Goal: Task Accomplishment & Management: Complete application form

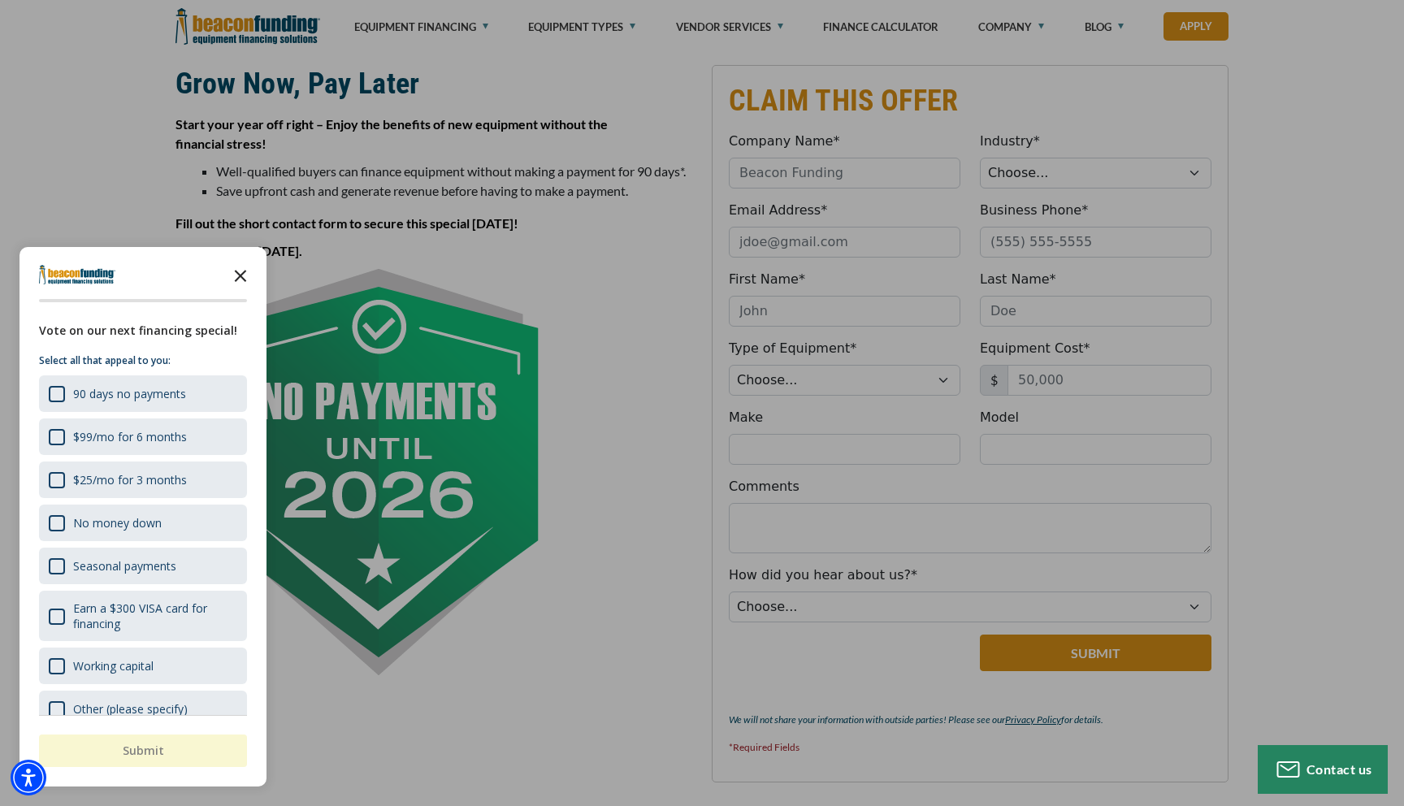
click at [232, 282] on icon "Close the survey" at bounding box center [240, 274] width 32 height 32
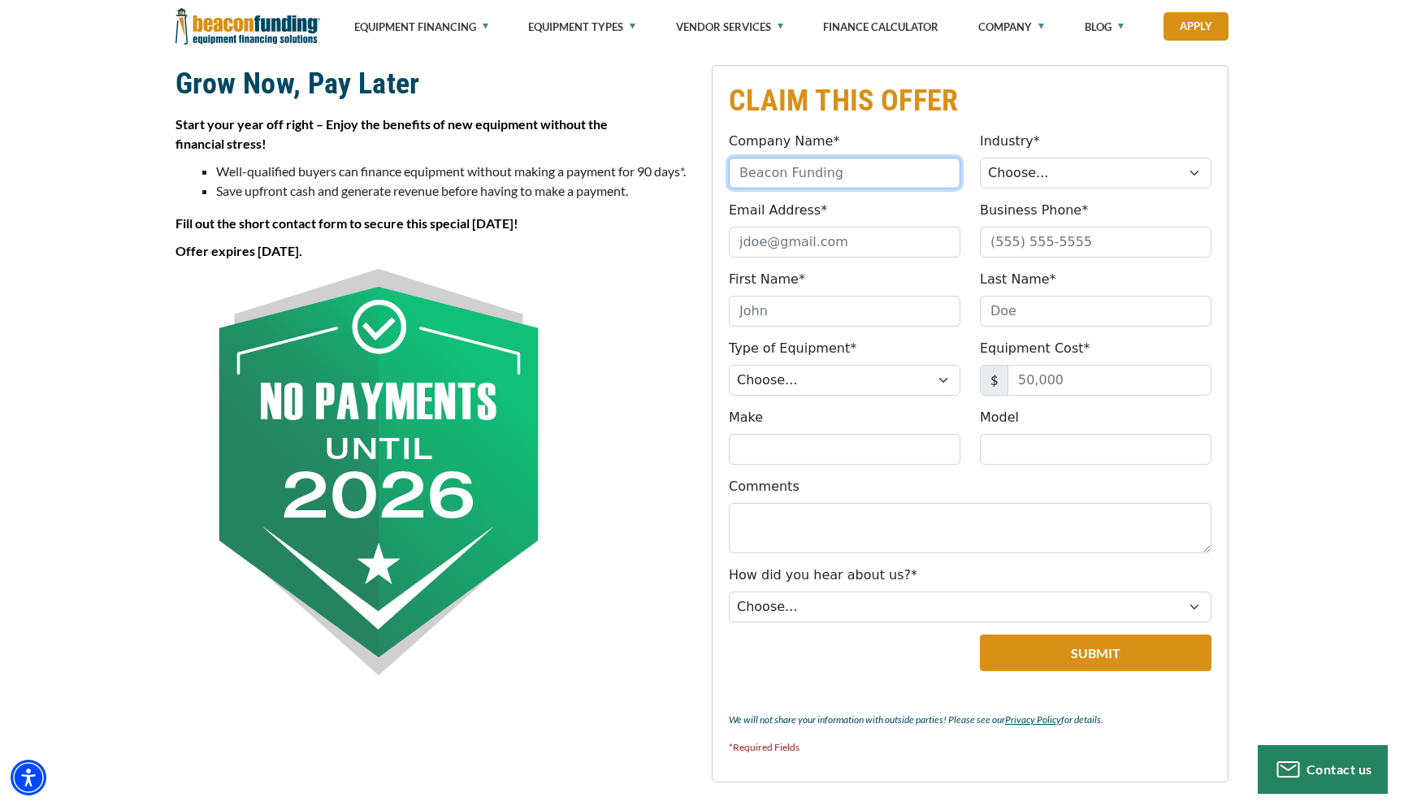
click at [856, 169] on input "Company Name*" at bounding box center [844, 173] width 231 height 31
type input "Fastsigns [GEOGRAPHIC_DATA]"
click at [1032, 173] on select "Choose... Towing Landscape/Hardscape Decorated Apparel Septic Light Constructio…" at bounding box center [1095, 173] width 231 height 31
select select "5"
click at [980, 158] on select "Choose... Towing Landscape/Hardscape Decorated Apparel Septic Light Constructio…" at bounding box center [1095, 173] width 231 height 31
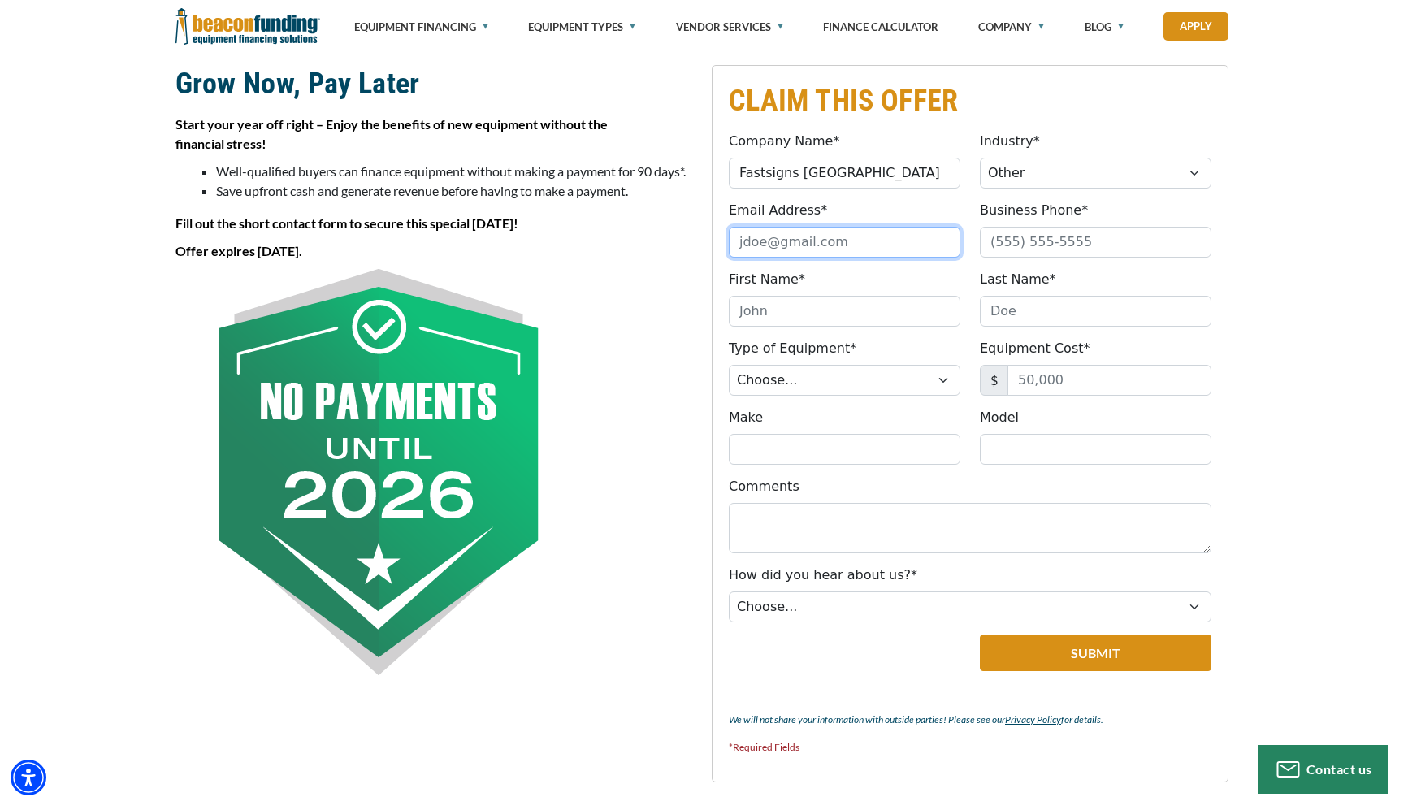
click at [891, 236] on input "Email Address*" at bounding box center [844, 242] width 231 height 31
type input "[EMAIL_ADDRESS][PERSON_NAME][DOMAIN_NAME]"
click at [1016, 239] on input "Business Phone*" at bounding box center [1095, 242] width 231 height 31
type input "[PHONE_NUMBER]"
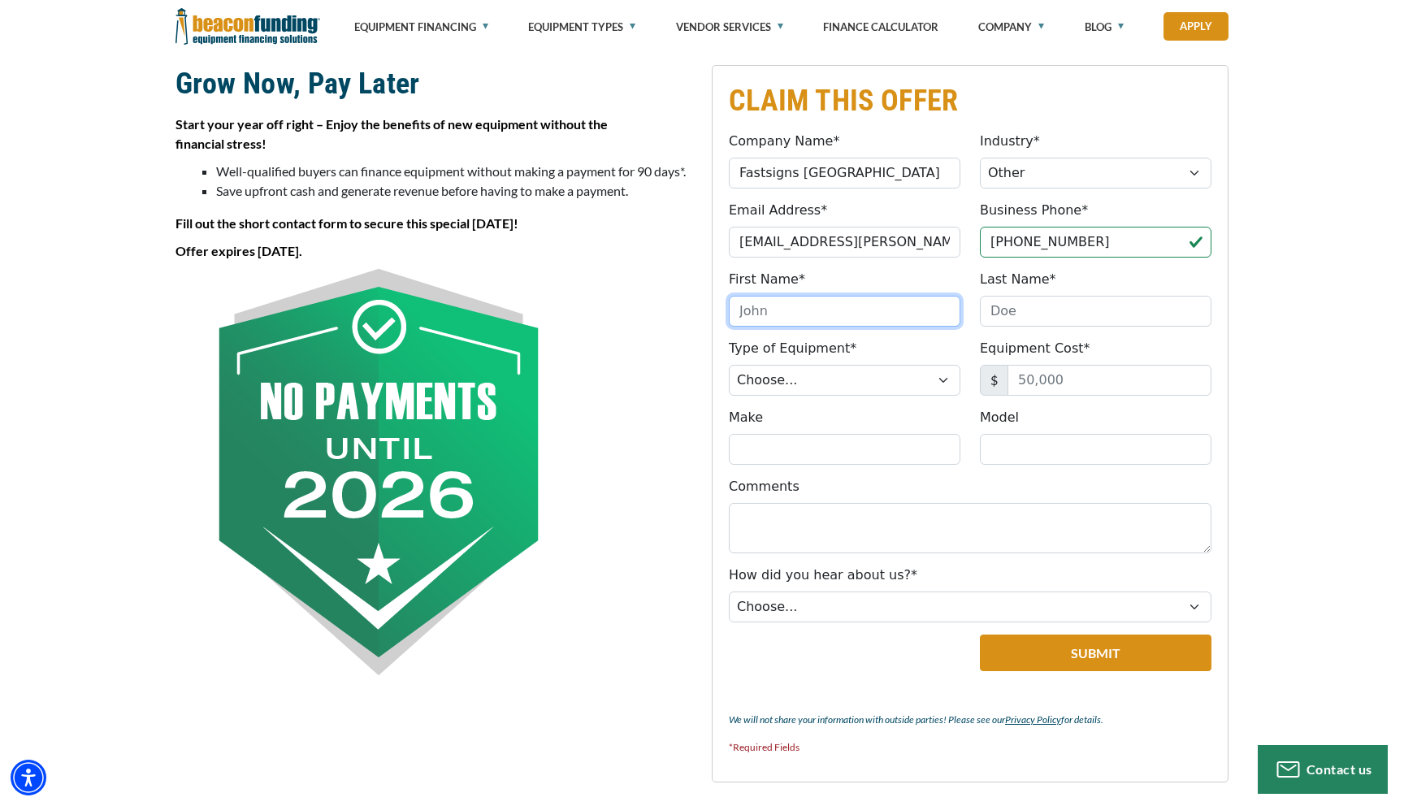
click at [864, 305] on input "First Name*" at bounding box center [844, 311] width 231 height 31
type input "Terron"
click at [1021, 320] on input "Last Name*" at bounding box center [1095, 311] width 231 height 31
type input "[PERSON_NAME]"
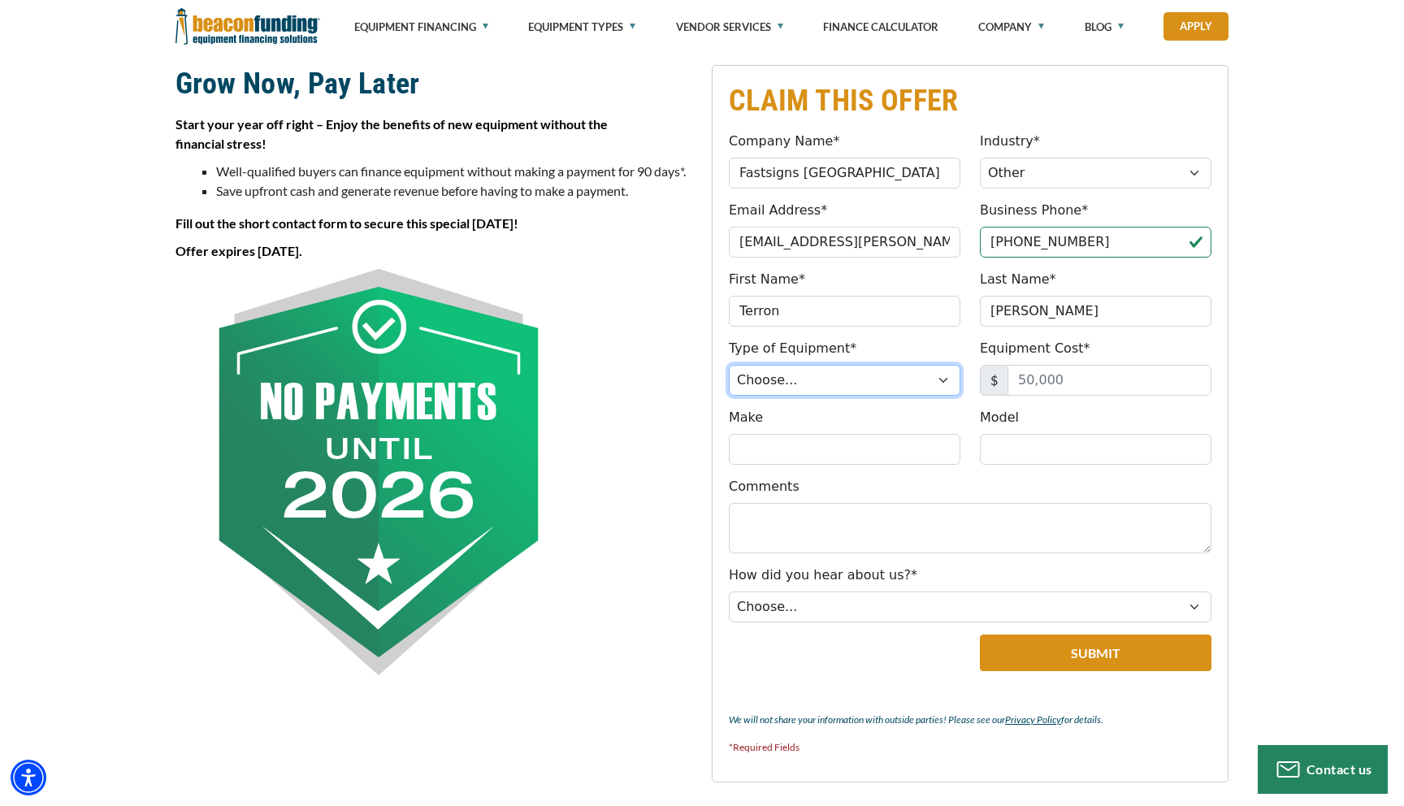
click at [846, 378] on select "Choose... Backhoe Boom/Bucket Truck Chipper Commercial Mower Crane DTG/DTF Prin…" at bounding box center [844, 380] width 231 height 31
select select "6"
click at [729, 365] on select "Choose... Backhoe Boom/Bucket Truck Chipper Commercial Mower Crane DTG/DTF Prin…" at bounding box center [844, 380] width 231 height 31
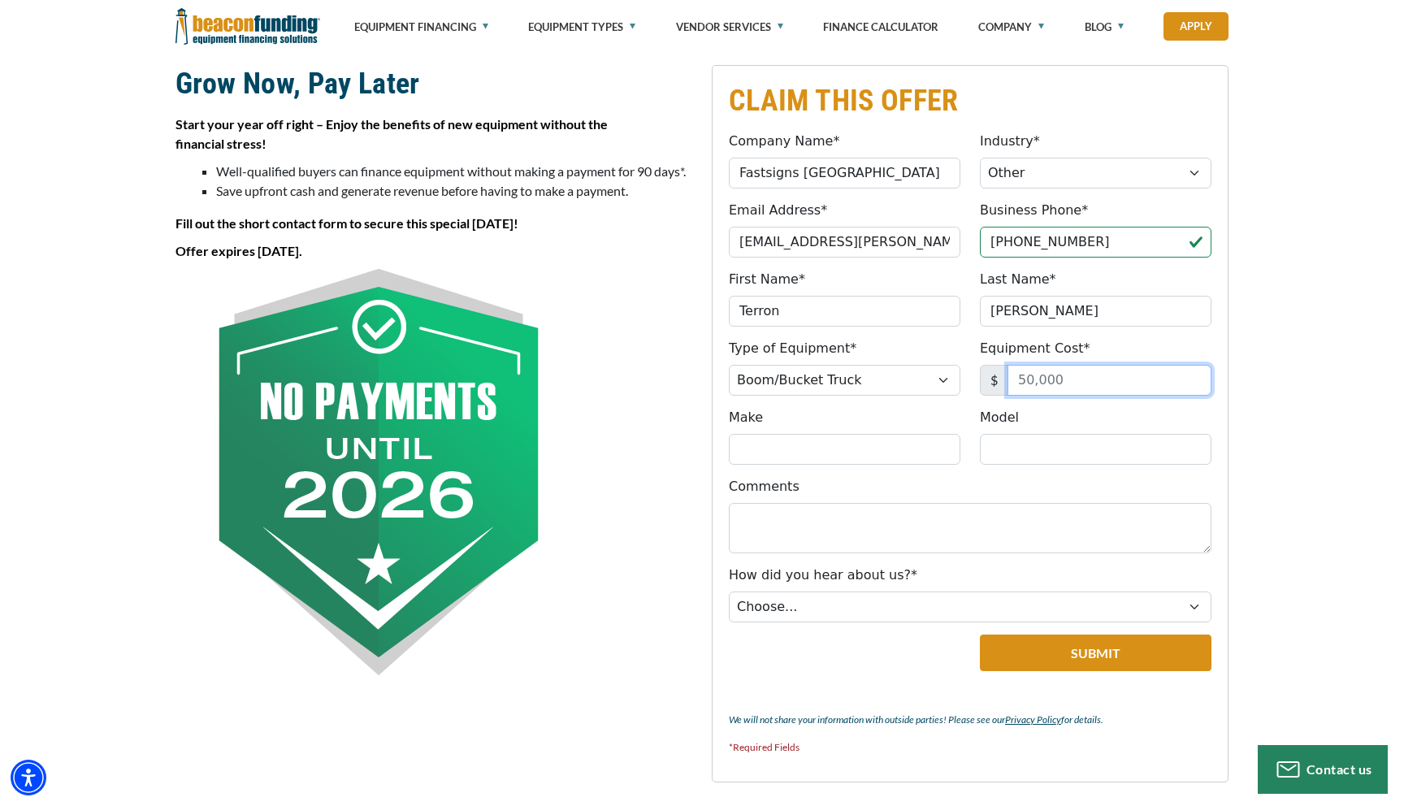
click at [1045, 387] on input "Equipment Cost*" at bounding box center [1109, 380] width 204 height 31
type input "13,619,789"
click at [842, 443] on input "Make" at bounding box center [844, 449] width 231 height 31
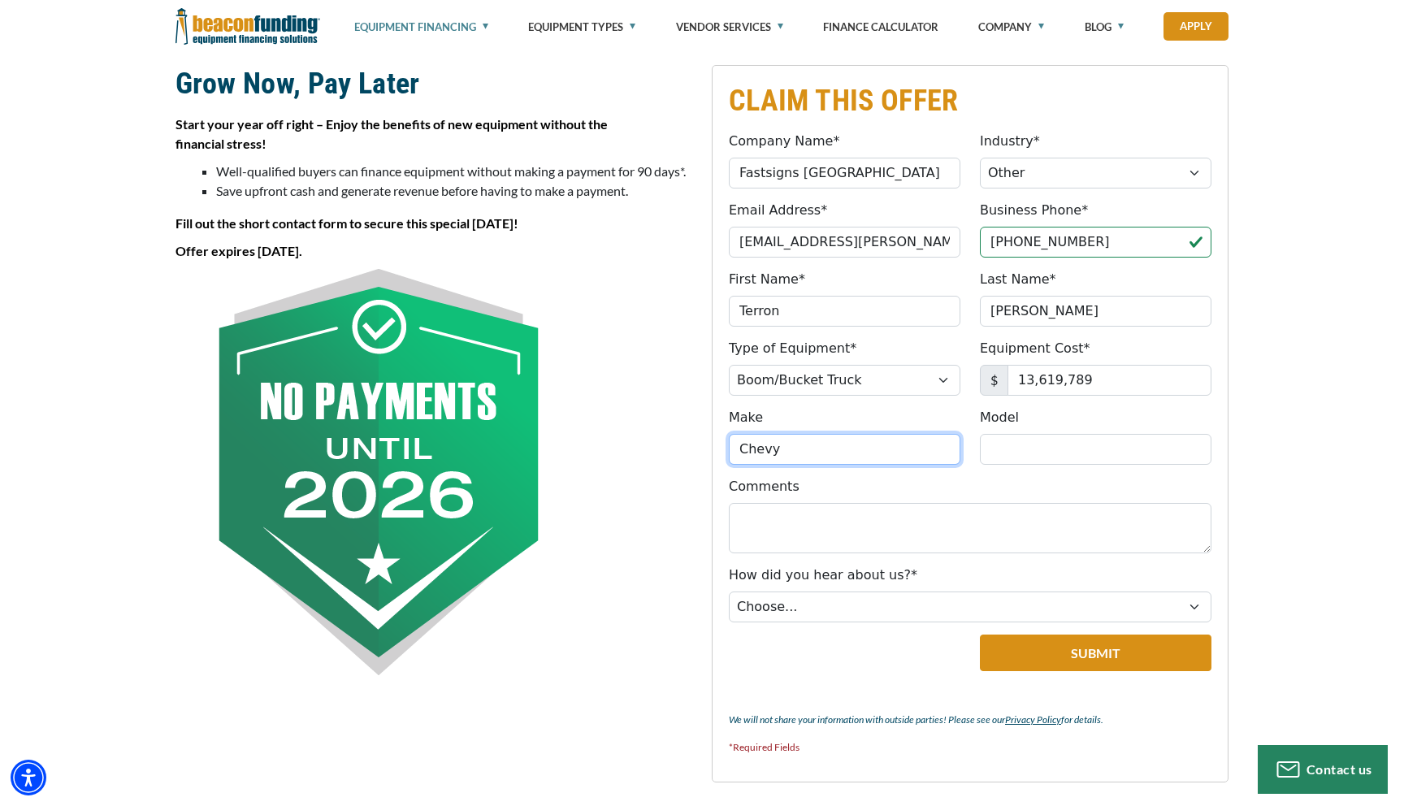
type input "Chevy"
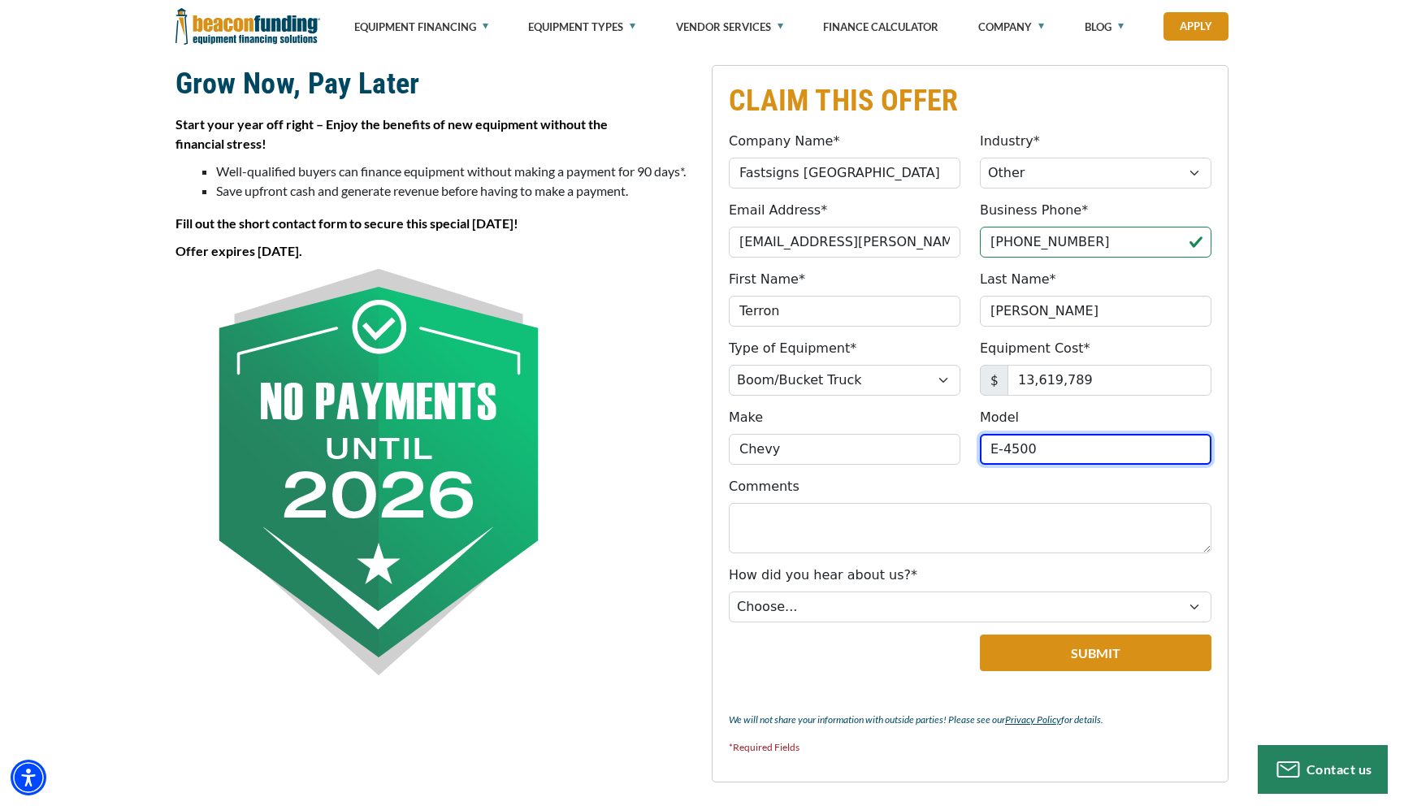
type input "E-4500"
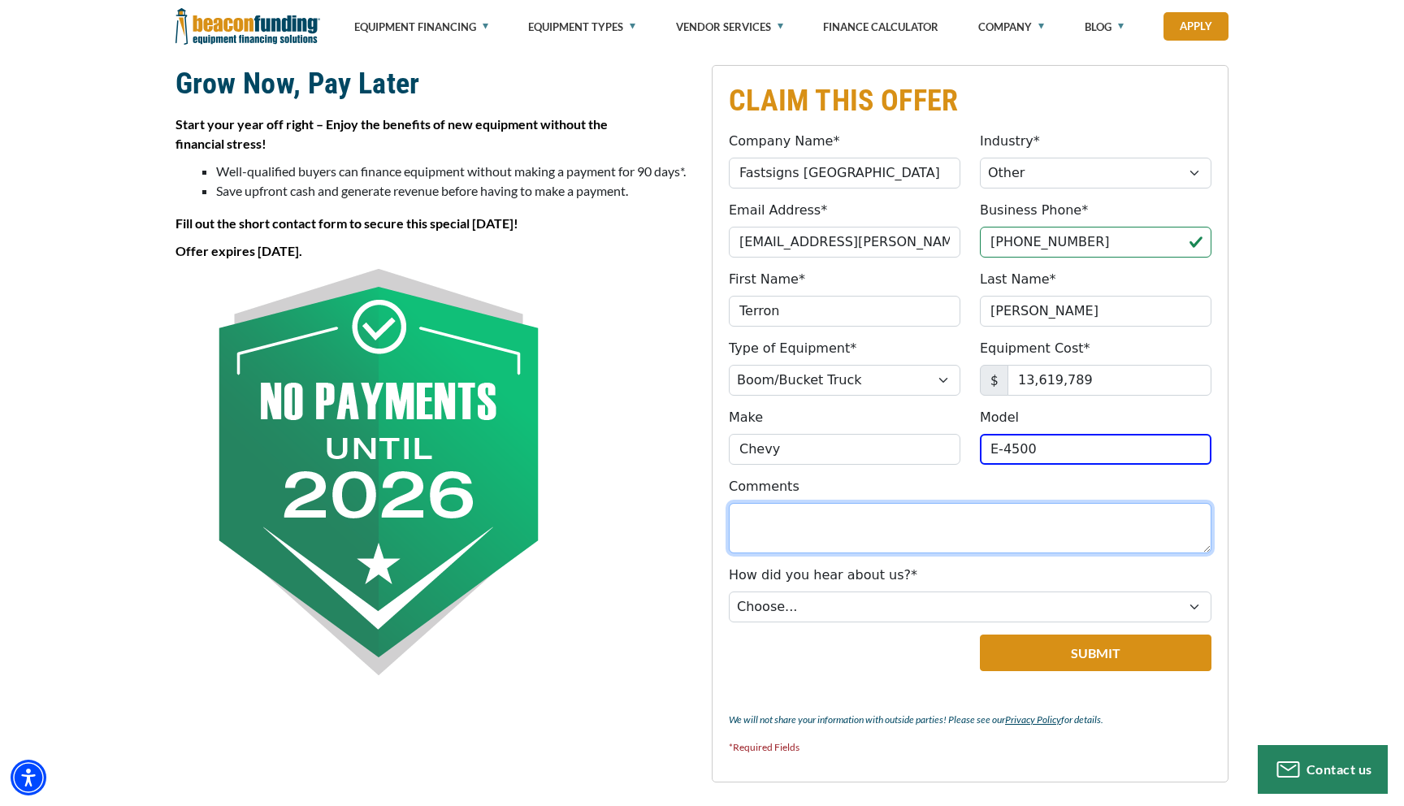
click at [836, 522] on textarea "Comments" at bounding box center [970, 528] width 482 height 50
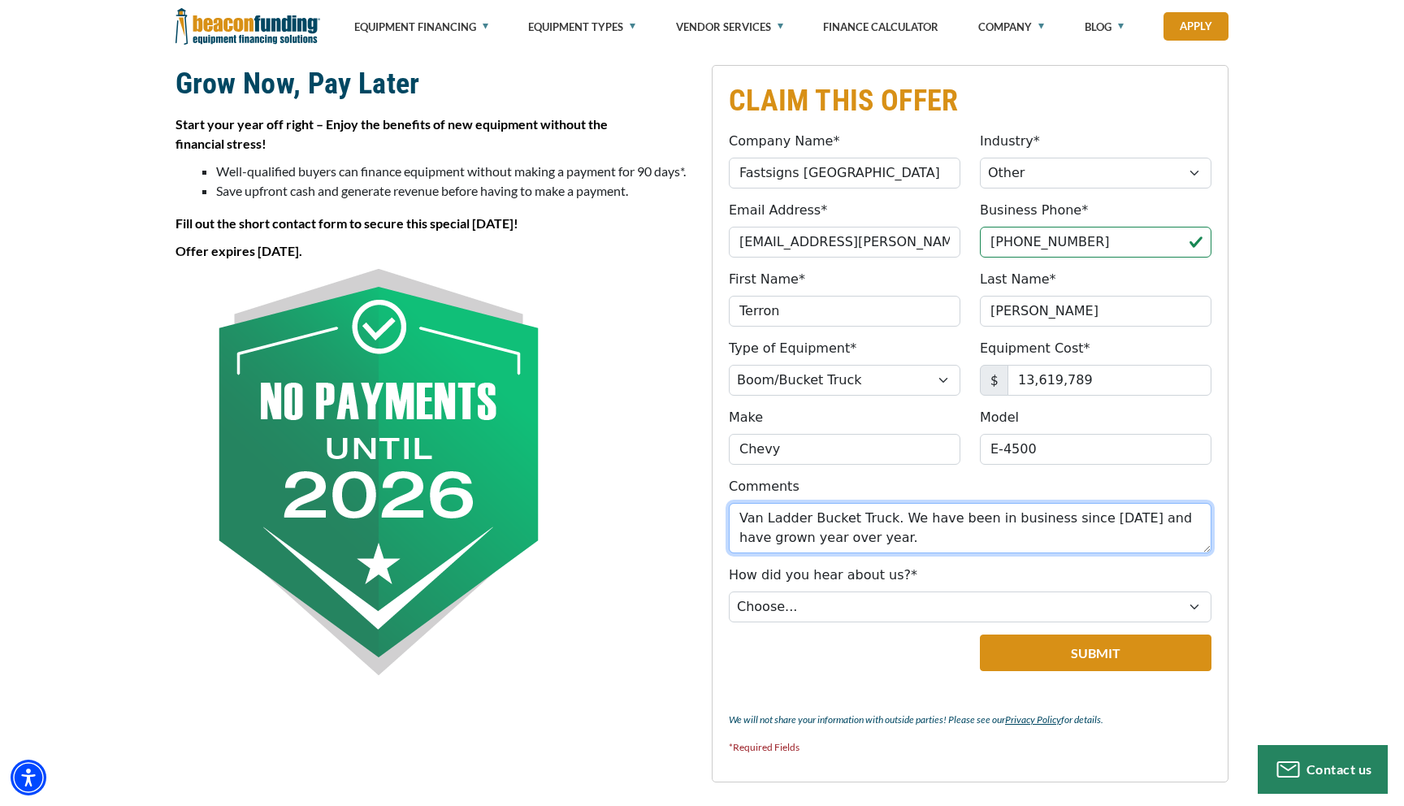
type textarea "Van Ladder Bucket Truck. We have been in business since [DATE] and have grown y…"
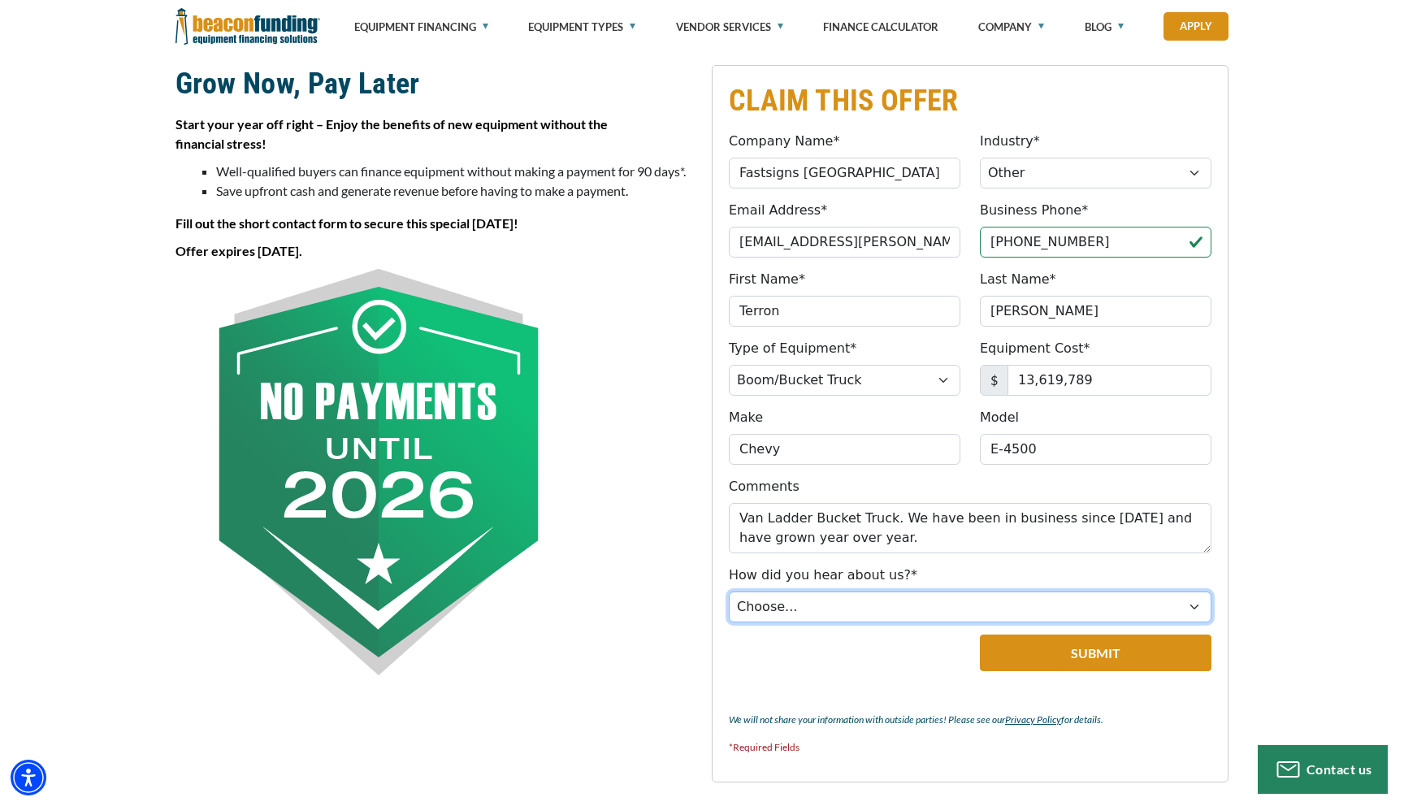
click at [794, 607] on select "Choose... Internet Search Vendor Referral Word of Mouth Client Referral Email E…" at bounding box center [970, 606] width 482 height 31
select select "19"
click at [729, 591] on select "Choose... Internet Search Vendor Referral Word of Mouth Client Referral Email E…" at bounding box center [970, 606] width 482 height 31
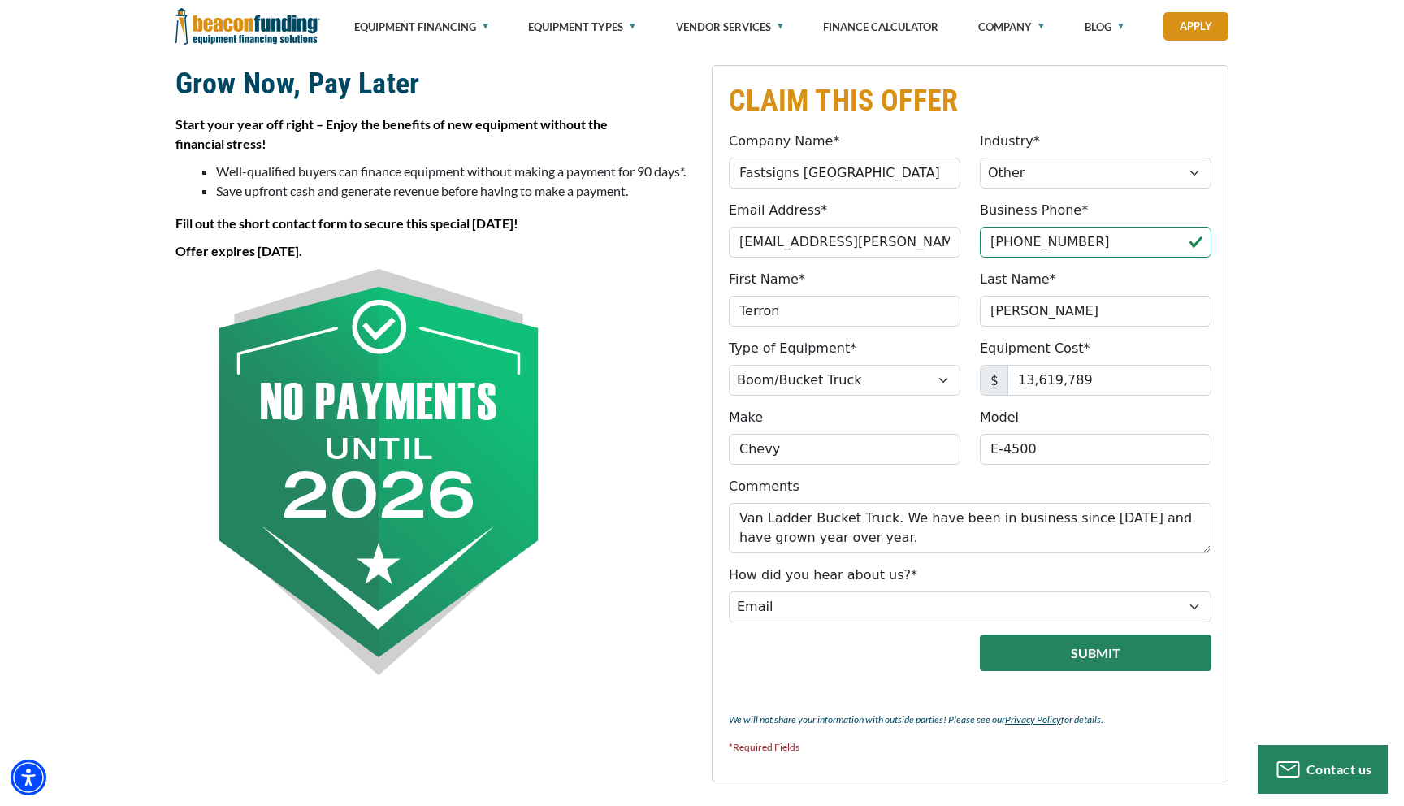
click at [1036, 654] on button "Submit" at bounding box center [1095, 652] width 231 height 37
